Goal: Check status: Check status

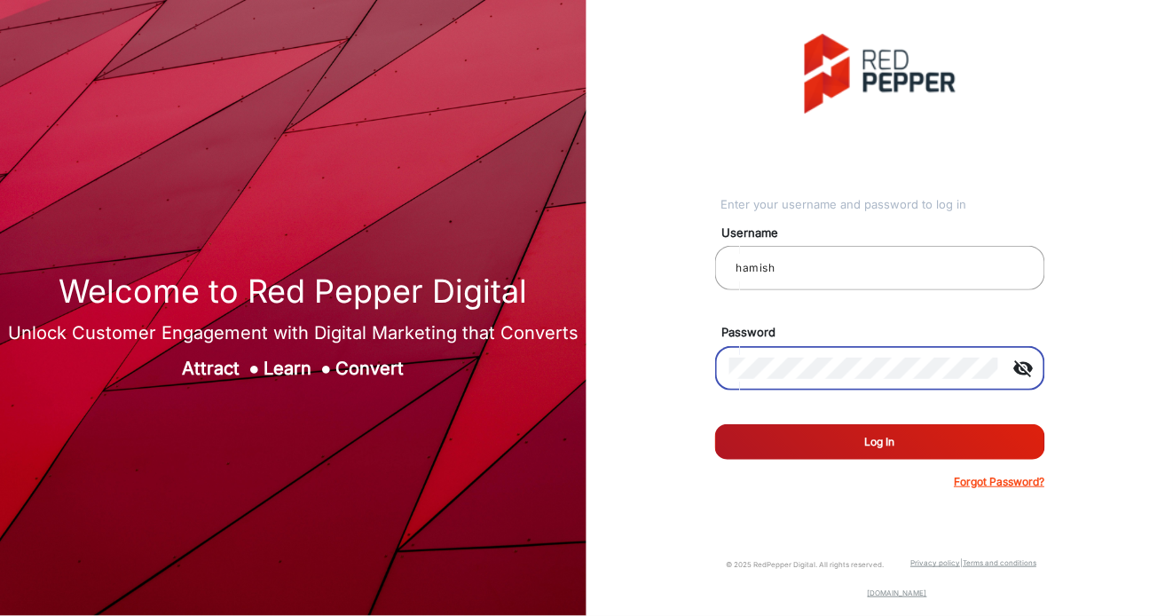
click at [880, 440] on button "Log In" at bounding box center [880, 441] width 330 height 35
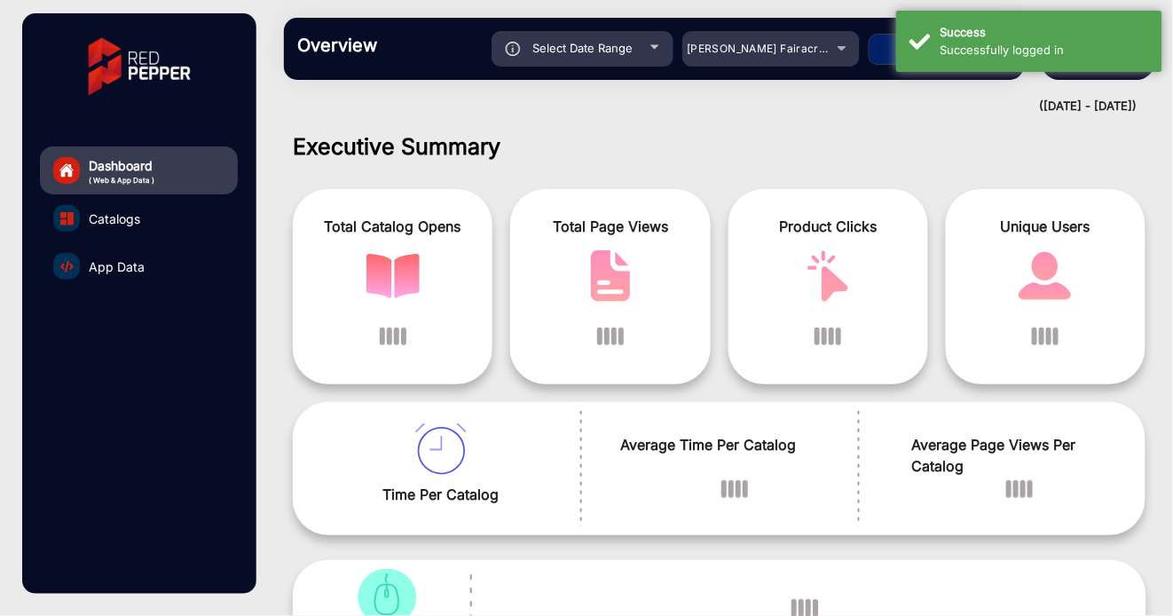
scroll to position [13, 0]
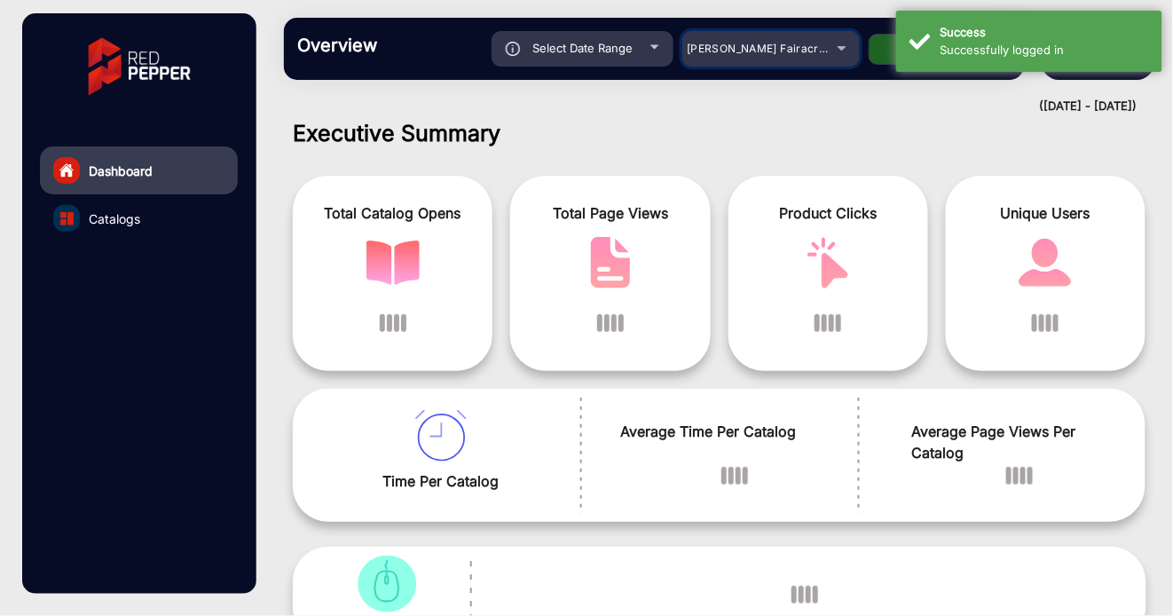
click at [846, 45] on div "[PERSON_NAME] Fairacre Farms" at bounding box center [770, 48] width 177 height 21
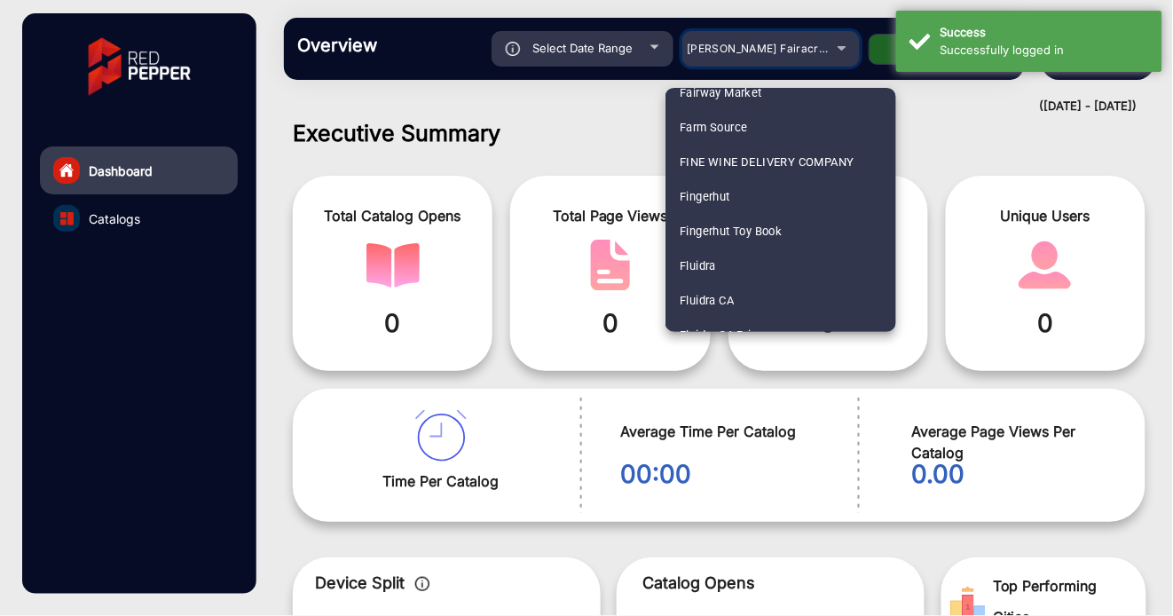
scroll to position [1857, 0]
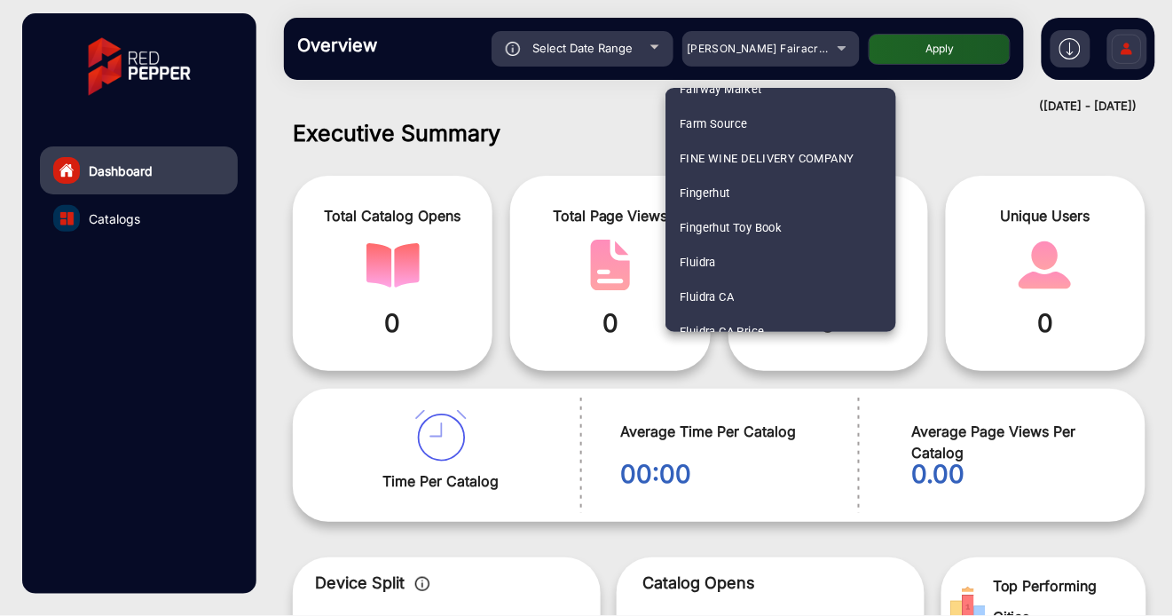
click at [646, 46] on div at bounding box center [586, 308] width 1173 height 616
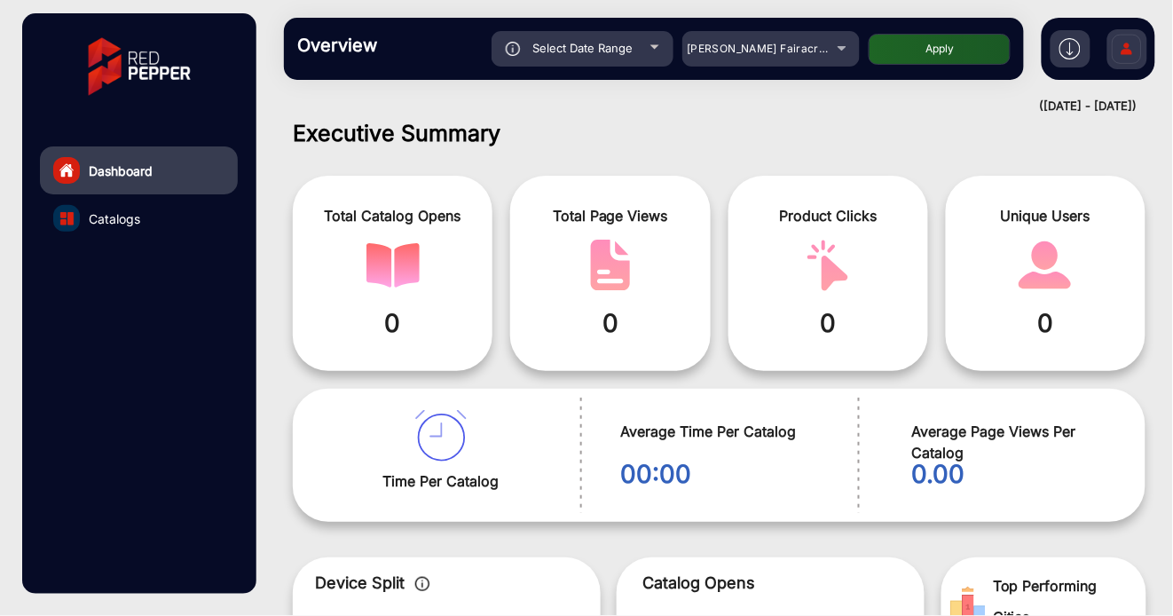
click at [650, 46] on div "Select Date Range" at bounding box center [583, 48] width 182 height 35
type input "[DATE]"
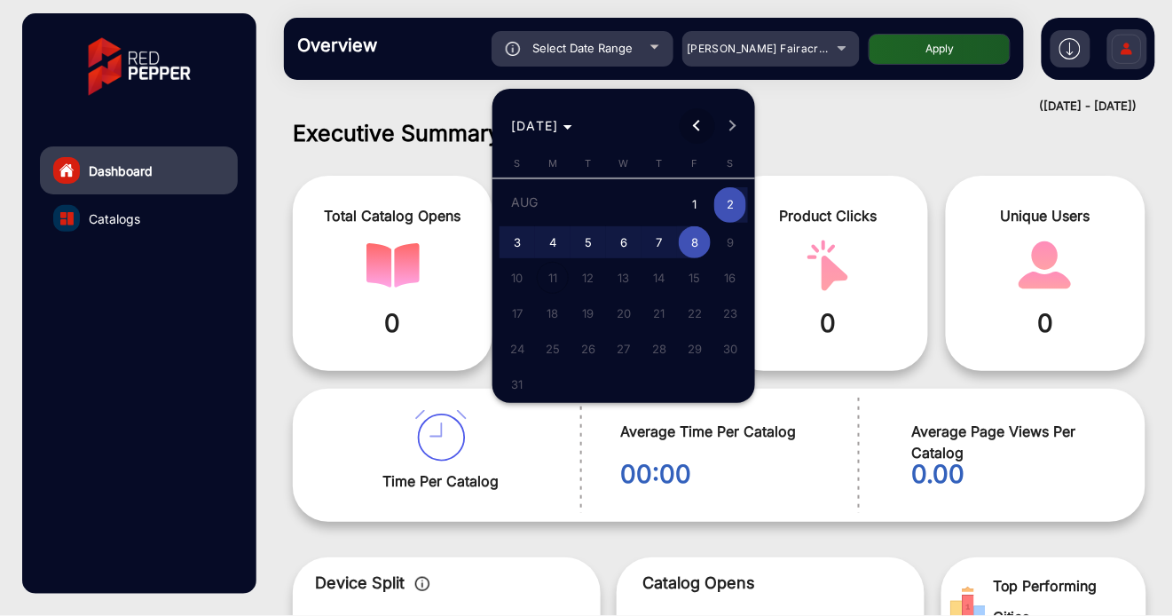
click at [695, 120] on span "Previous month" at bounding box center [697, 125] width 35 height 35
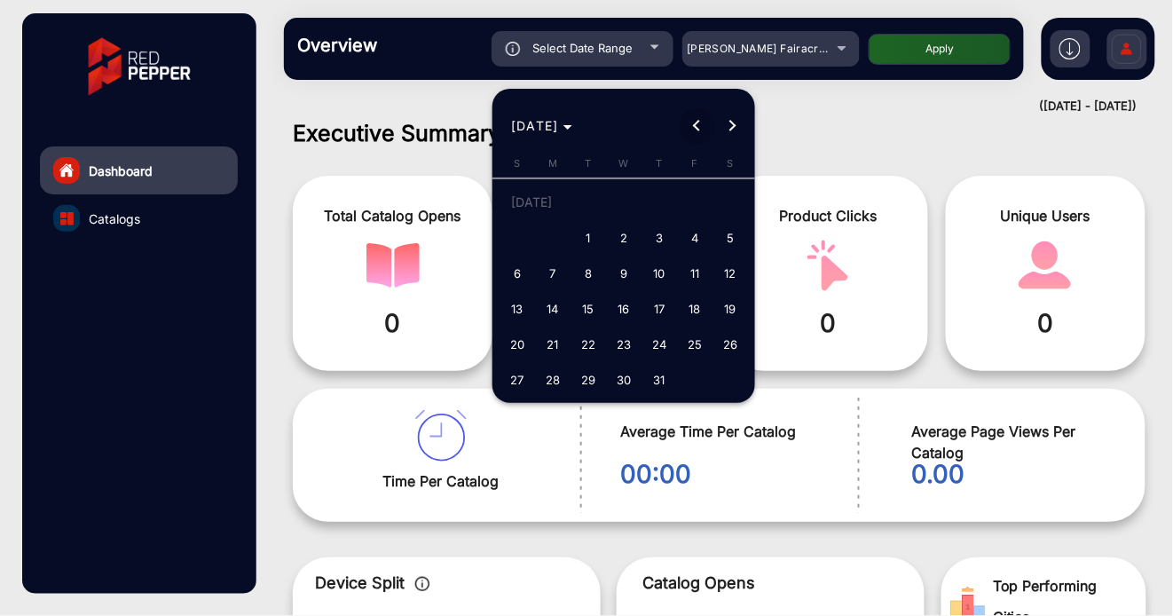
click at [690, 126] on span "Previous month" at bounding box center [697, 125] width 35 height 35
click at [519, 232] on span "1" at bounding box center [517, 238] width 32 height 32
type input "[DATE]"
click at [733, 122] on button "Next month" at bounding box center [732, 125] width 35 height 35
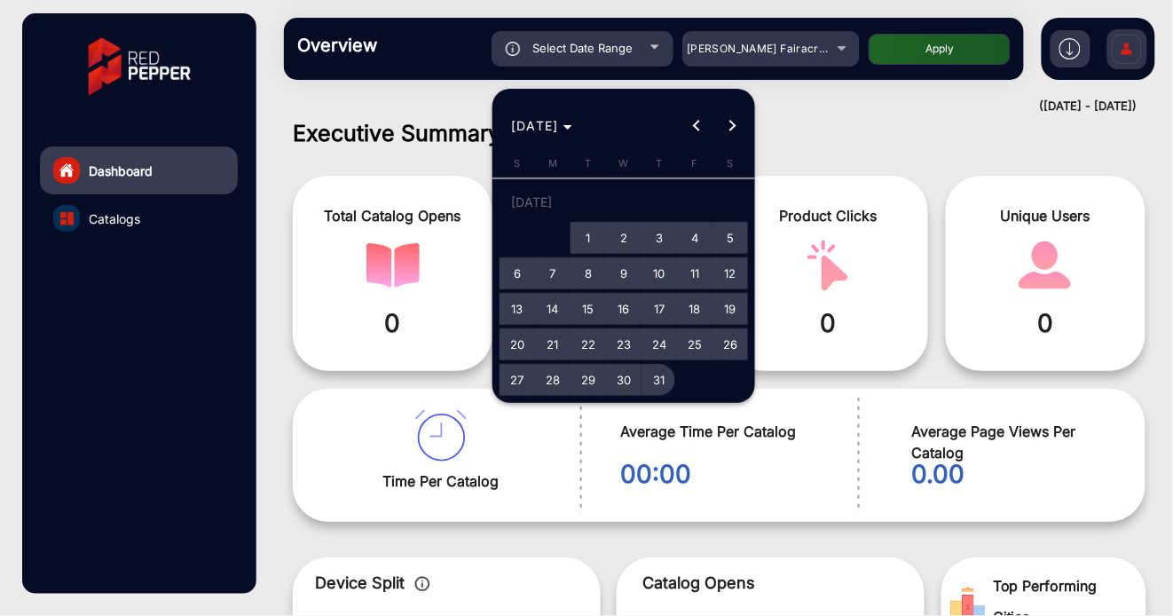
click at [662, 380] on span "31" at bounding box center [659, 380] width 32 height 32
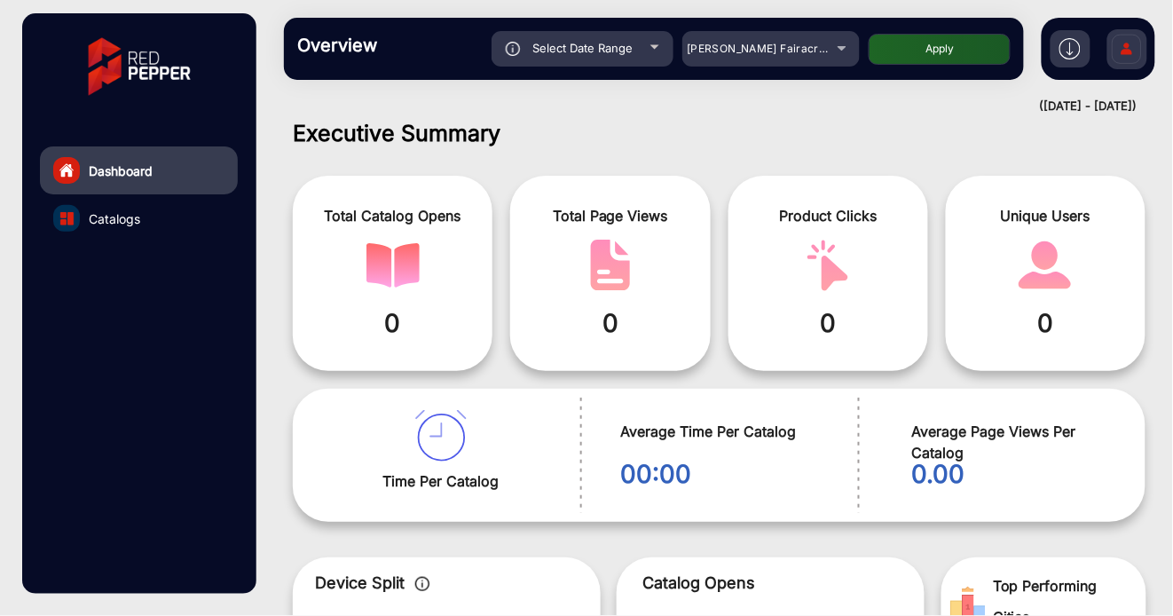
type input "[DATE]"
click at [846, 46] on div "[PERSON_NAME] Fairacre Farms" at bounding box center [770, 48] width 177 height 21
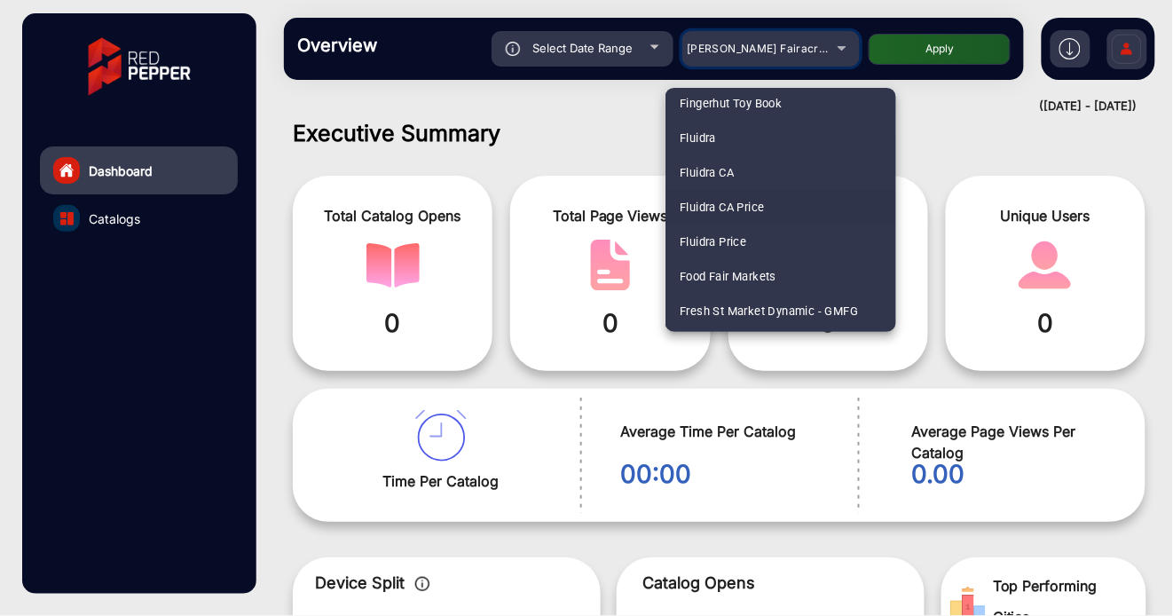
scroll to position [1982, 0]
click at [709, 135] on span "Fluidra" at bounding box center [698, 137] width 36 height 35
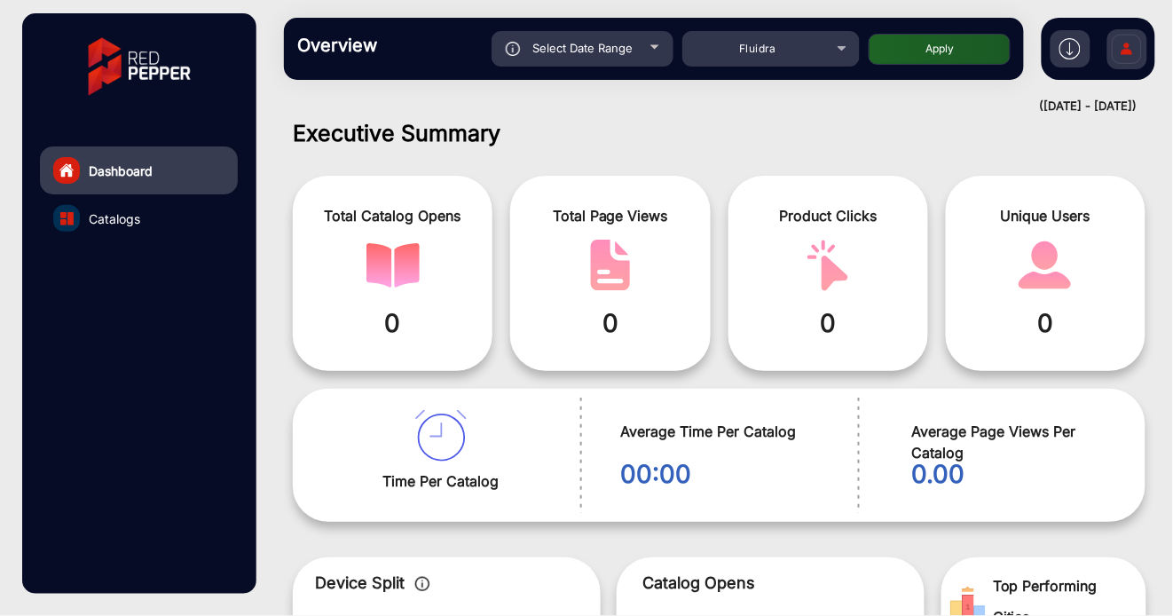
click at [904, 49] on button "Apply" at bounding box center [940, 49] width 142 height 31
type input "[DATE]"
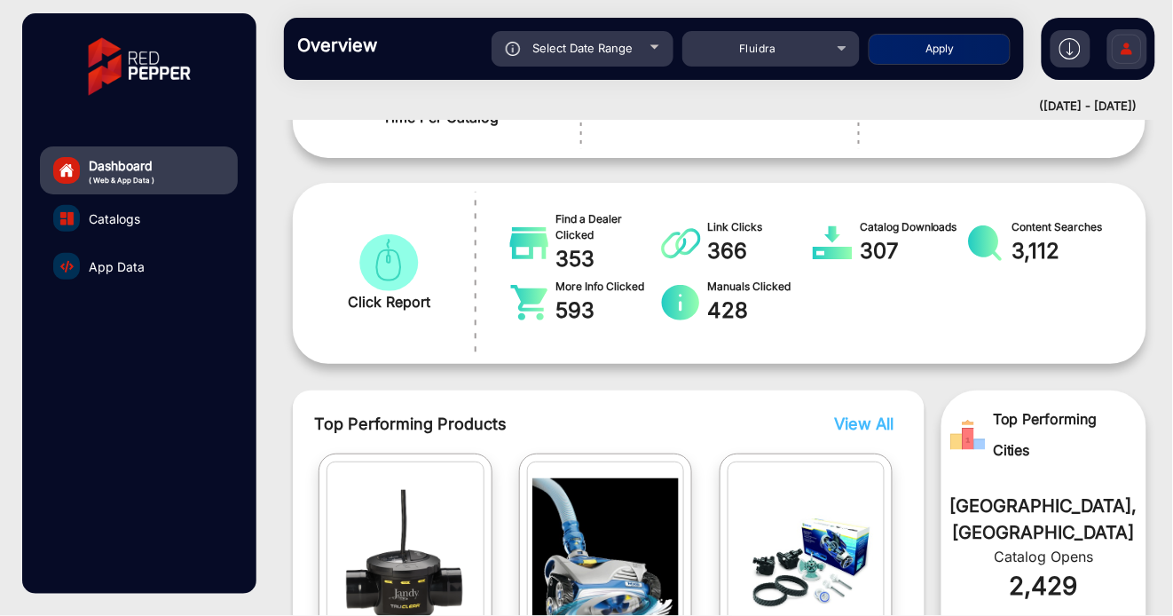
scroll to position [338, 0]
